Goal: Task Accomplishment & Management: Manage account settings

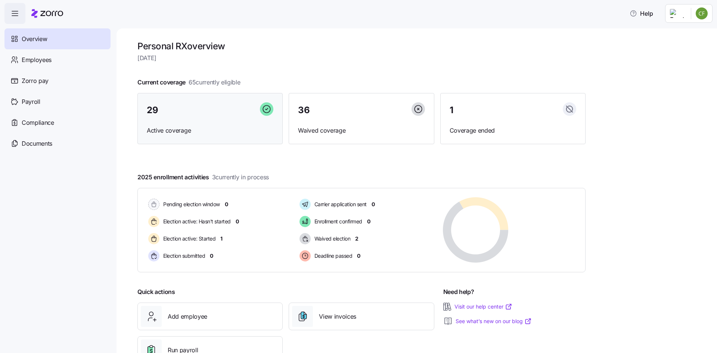
click at [198, 114] on div "29" at bounding box center [210, 110] width 127 height 16
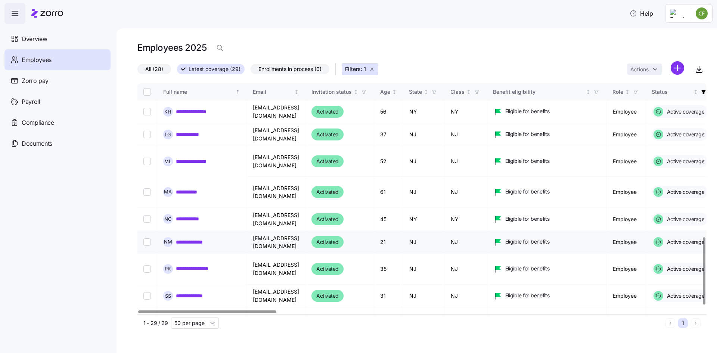
scroll to position [539, 0]
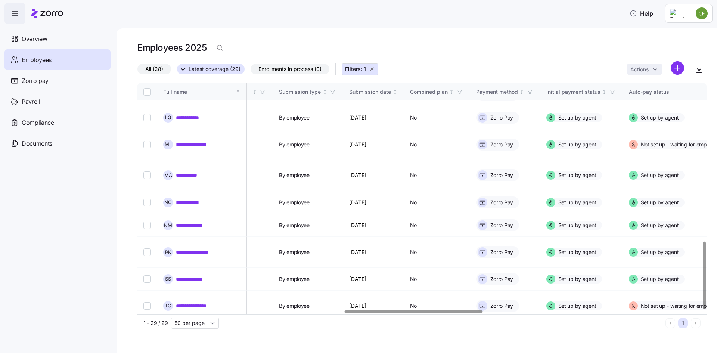
click at [454, 313] on div at bounding box center [413, 311] width 138 height 3
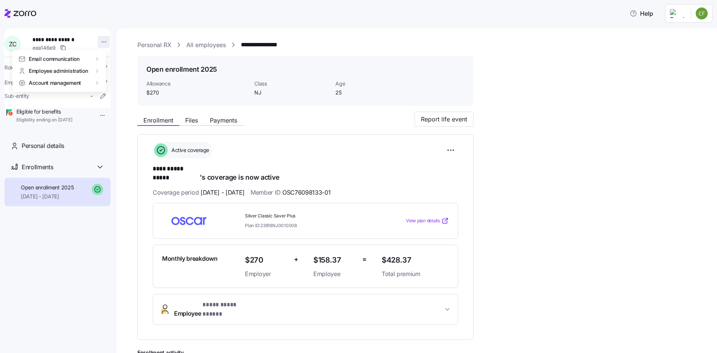
click at [96, 39] on html "**********" at bounding box center [358, 174] width 717 height 348
click at [226, 17] on html "**********" at bounding box center [358, 174] width 717 height 348
click at [97, 171] on icon at bounding box center [100, 166] width 9 height 9
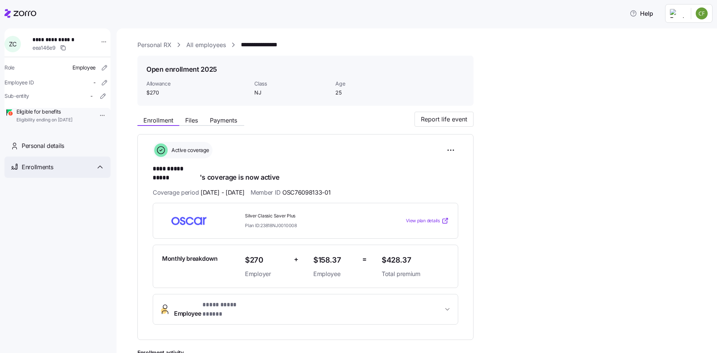
click at [101, 171] on icon at bounding box center [100, 166] width 9 height 9
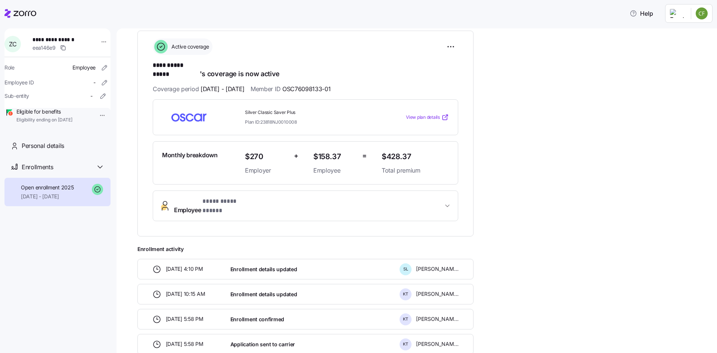
scroll to position [37, 0]
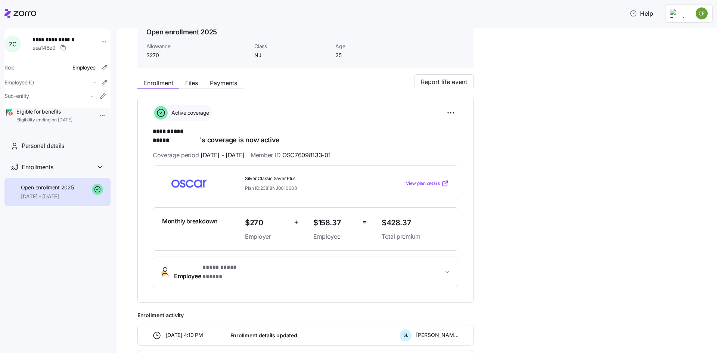
click at [93, 115] on html "**********" at bounding box center [358, 174] width 717 height 348
click at [119, 129] on div "Terminate employee" at bounding box center [121, 132] width 50 height 8
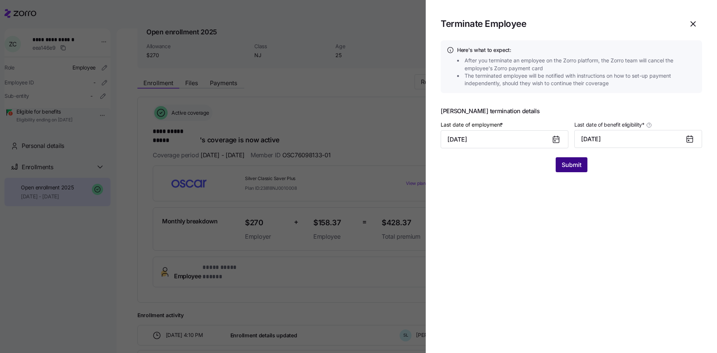
click at [575, 165] on span "Submit" at bounding box center [571, 164] width 20 height 9
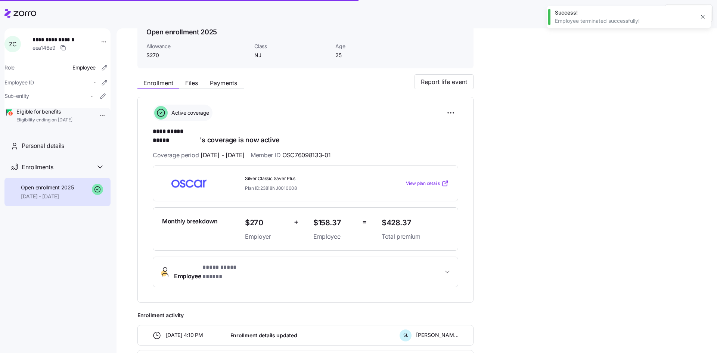
click at [294, 31] on div "Open enrollment 2025" at bounding box center [305, 31] width 318 height 9
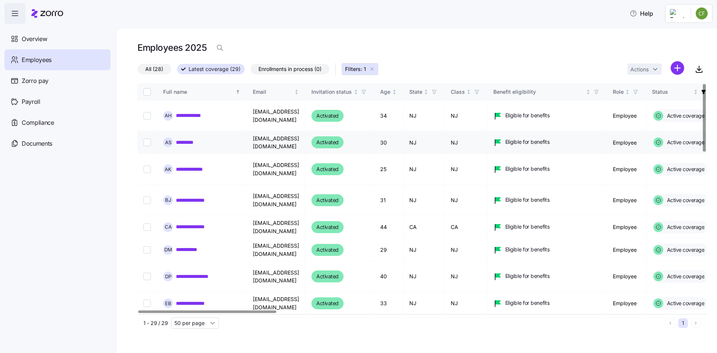
click at [181, 145] on link "*********" at bounding box center [188, 141] width 25 height 7
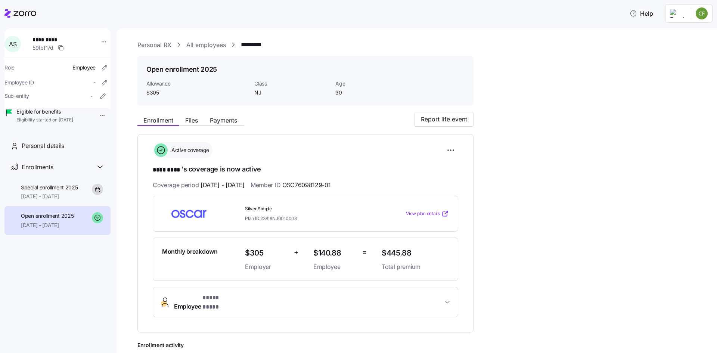
click at [99, 116] on html "**********" at bounding box center [358, 174] width 717 height 348
click at [111, 133] on div "Terminate employee" at bounding box center [121, 132] width 50 height 8
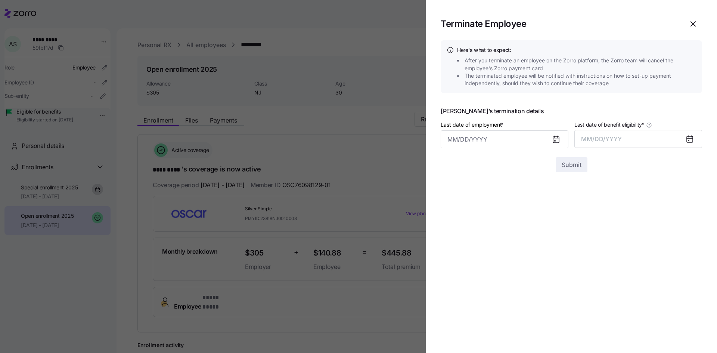
click at [557, 141] on icon at bounding box center [556, 140] width 6 height 6
click at [553, 141] on icon at bounding box center [556, 140] width 6 height 6
click at [553, 140] on icon at bounding box center [556, 140] width 6 height 6
click at [502, 140] on input "Last date of employment *" at bounding box center [504, 139] width 128 height 18
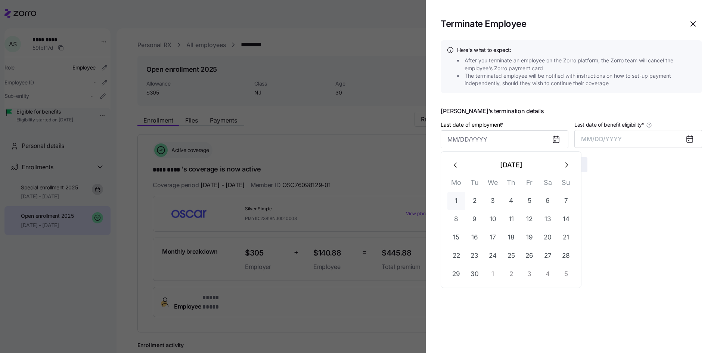
click at [457, 197] on button "1" at bounding box center [456, 201] width 18 height 18
type input "[DATE]"
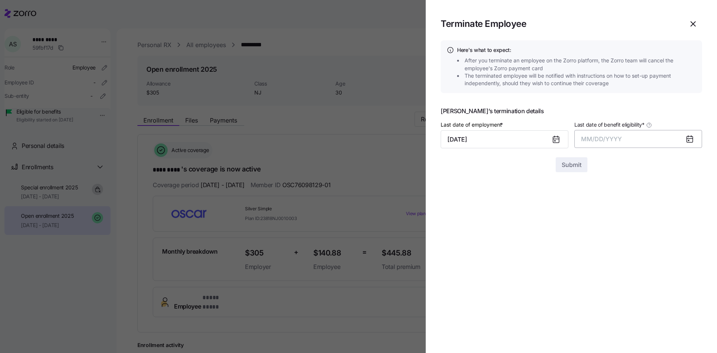
click at [621, 137] on span "MM/DD/YYYY" at bounding box center [601, 138] width 41 height 7
click at [691, 221] on button "Sep" at bounding box center [687, 222] width 43 height 18
click at [611, 140] on button "[DATE]" at bounding box center [638, 139] width 128 height 18
click at [693, 23] on icon "button" at bounding box center [692, 23] width 9 height 9
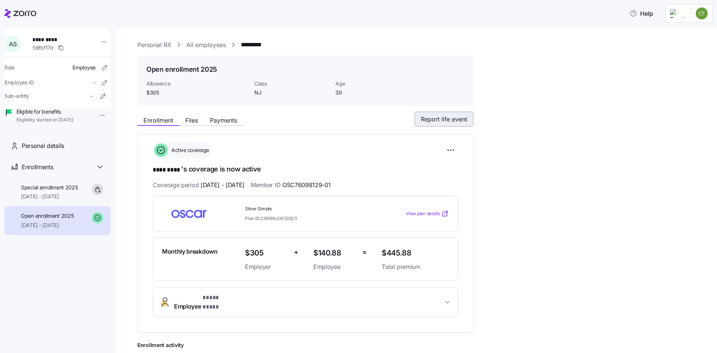
click at [429, 118] on span "Report life event" at bounding box center [444, 119] width 46 height 9
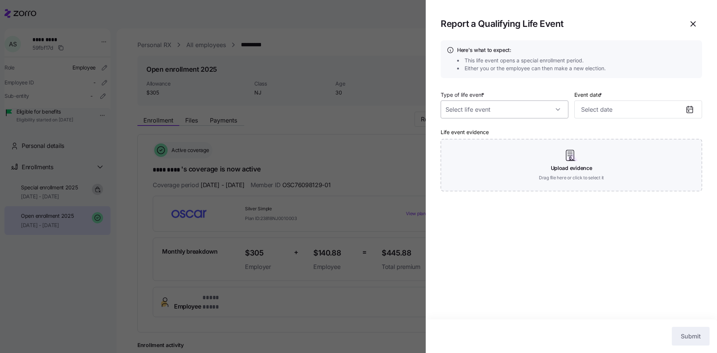
click at [452, 107] on input "Type of life event *" at bounding box center [504, 109] width 128 height 18
click at [459, 132] on span "Marriage" at bounding box center [460, 132] width 22 height 8
type input "Marriage"
click at [689, 112] on icon at bounding box center [689, 110] width 6 height 6
click at [687, 104] on div at bounding box center [692, 109] width 18 height 17
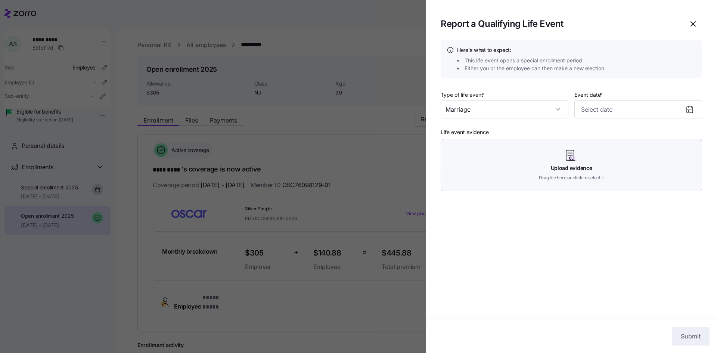
click at [687, 109] on icon at bounding box center [689, 109] width 9 height 9
click at [607, 118] on input "Event date *" at bounding box center [638, 109] width 128 height 18
click at [586, 169] on button "1" at bounding box center [590, 171] width 18 height 18
type input "[DATE]"
click at [631, 282] on div "Here's what to expect: This life event opens a special enrollment period. Eithe…" at bounding box center [570, 179] width 291 height 279
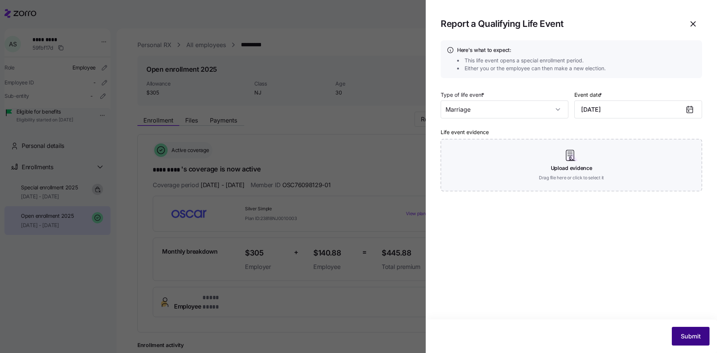
click at [690, 339] on span "Submit" at bounding box center [690, 335] width 20 height 9
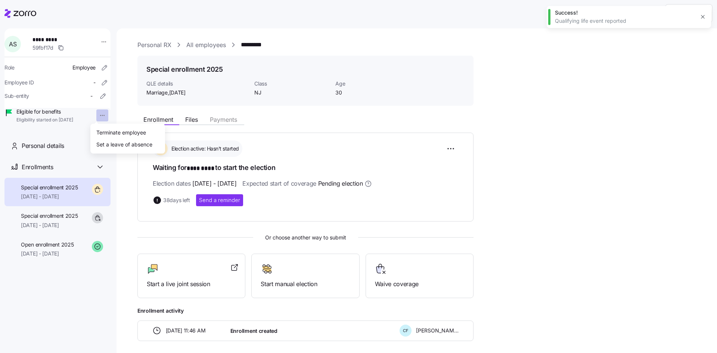
click at [99, 120] on html "Help A S ********* 59fbf17d Role Employee Employee ID - Sub-entity - Eligible f…" at bounding box center [358, 174] width 717 height 348
click at [111, 133] on div "Terminate employee" at bounding box center [121, 132] width 50 height 8
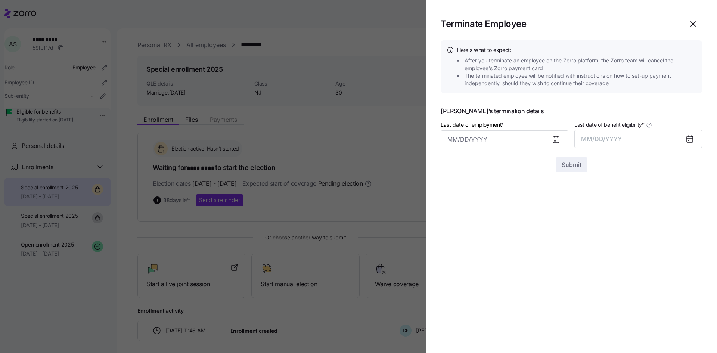
click at [556, 143] on icon at bounding box center [556, 140] width 6 height 6
click at [552, 140] on icon at bounding box center [555, 139] width 9 height 9
drag, startPoint x: 484, startPoint y: 133, endPoint x: 480, endPoint y: 137, distance: 6.1
click at [483, 133] on input "Last date of employment *" at bounding box center [504, 139] width 128 height 18
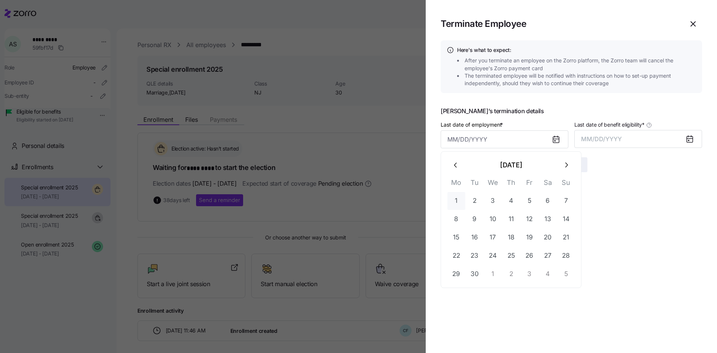
click at [457, 200] on button "1" at bounding box center [456, 201] width 18 height 18
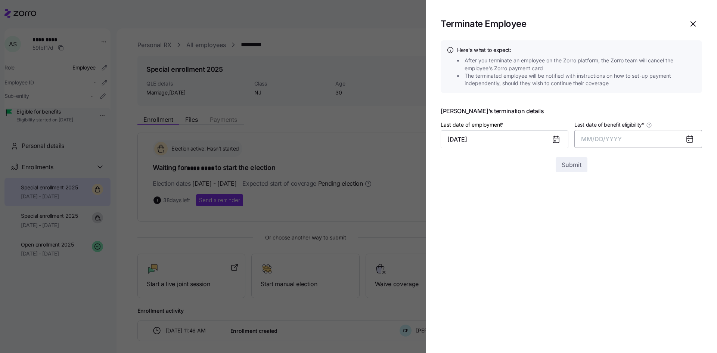
click at [607, 148] on button "MM/DD/YYYY" at bounding box center [638, 139] width 128 height 18
click at [605, 143] on span "MM/DD/YYYY" at bounding box center [601, 138] width 41 height 7
click at [554, 139] on icon at bounding box center [556, 140] width 6 height 6
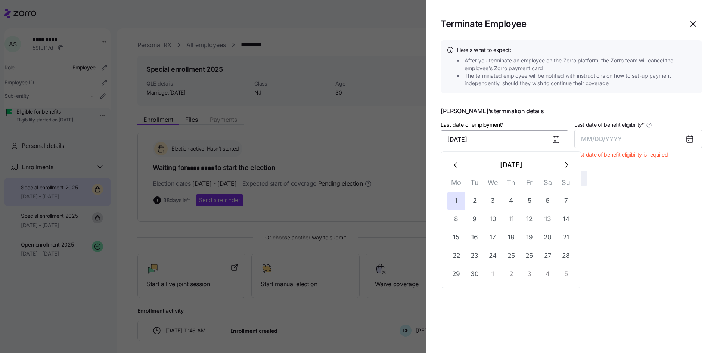
click at [525, 138] on input "[DATE]" at bounding box center [504, 139] width 128 height 18
click at [456, 166] on icon "button" at bounding box center [456, 165] width 8 height 8
click at [567, 275] on button "31" at bounding box center [566, 274] width 18 height 18
type input "[DATE]"
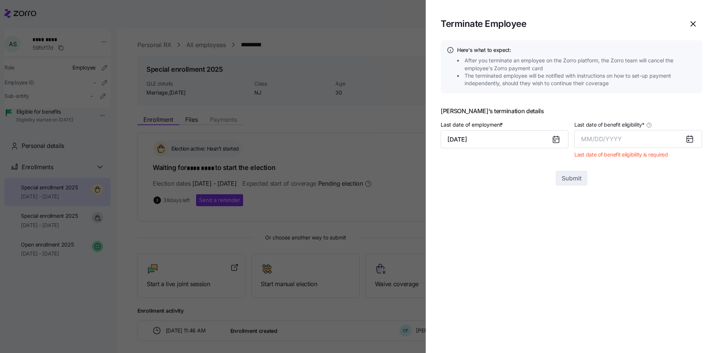
click at [688, 137] on icon at bounding box center [689, 139] width 6 height 6
click at [612, 141] on span "MM/DD/YYYY" at bounding box center [601, 138] width 41 height 7
click at [685, 222] on button "Sep" at bounding box center [687, 222] width 43 height 18
click at [571, 166] on span "Submit" at bounding box center [571, 164] width 20 height 9
